Goal: Navigation & Orientation: Find specific page/section

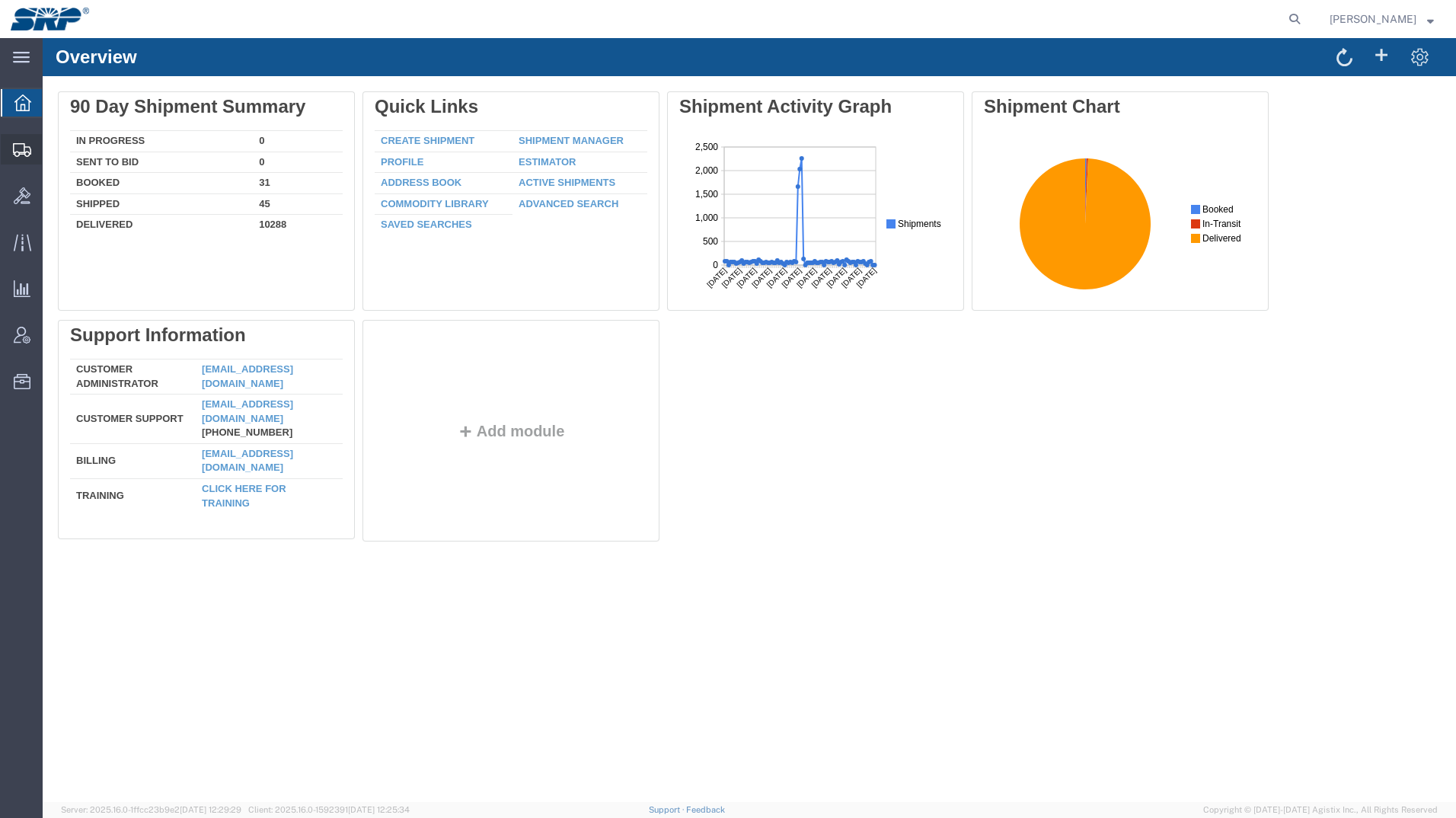
click at [18, 154] on icon at bounding box center [22, 150] width 18 height 13
